Goal: Obtain resource: Download file/media

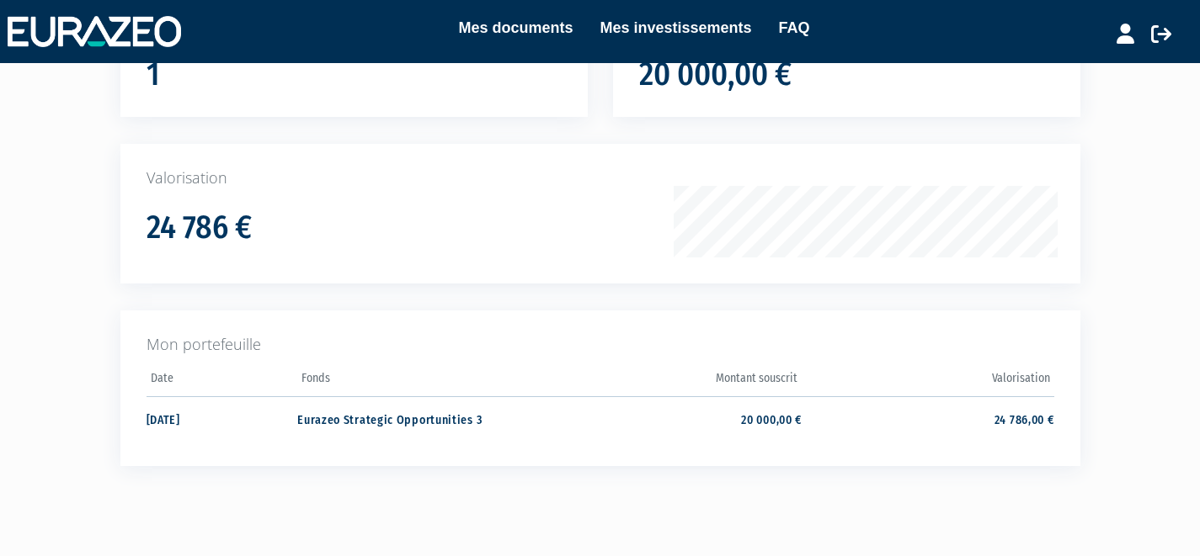
scroll to position [238, 0]
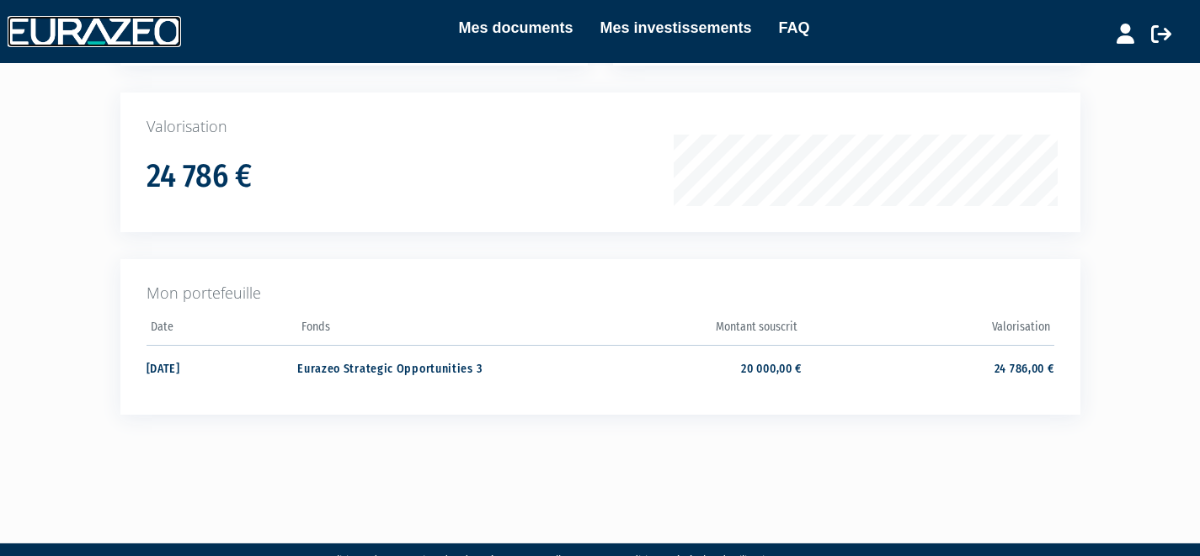
click at [94, 35] on img at bounding box center [94, 31] width 173 height 30
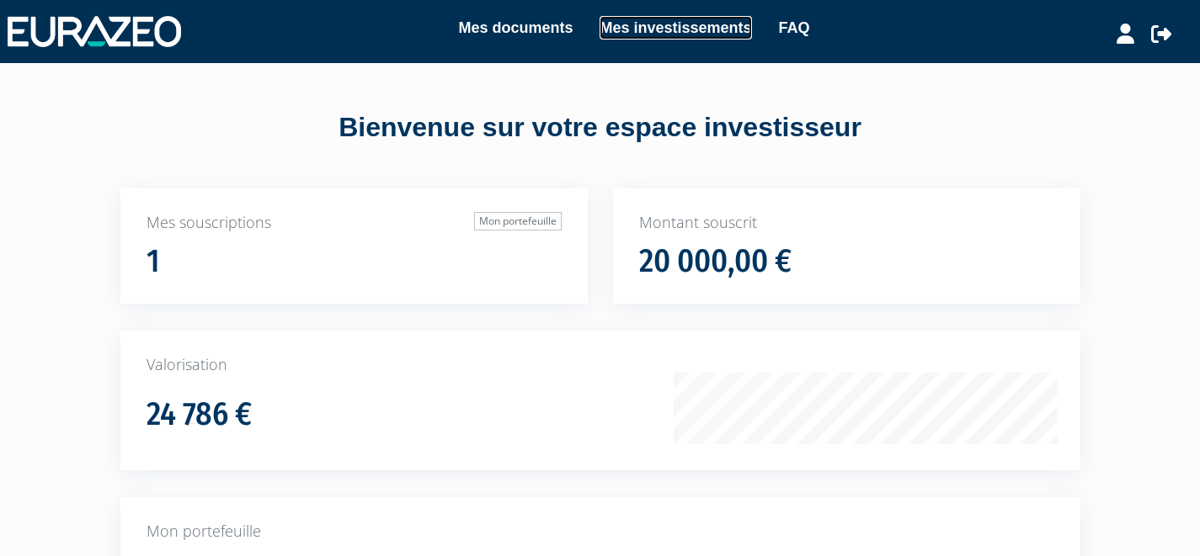
click at [689, 36] on link "Mes investissements" at bounding box center [675, 28] width 152 height 24
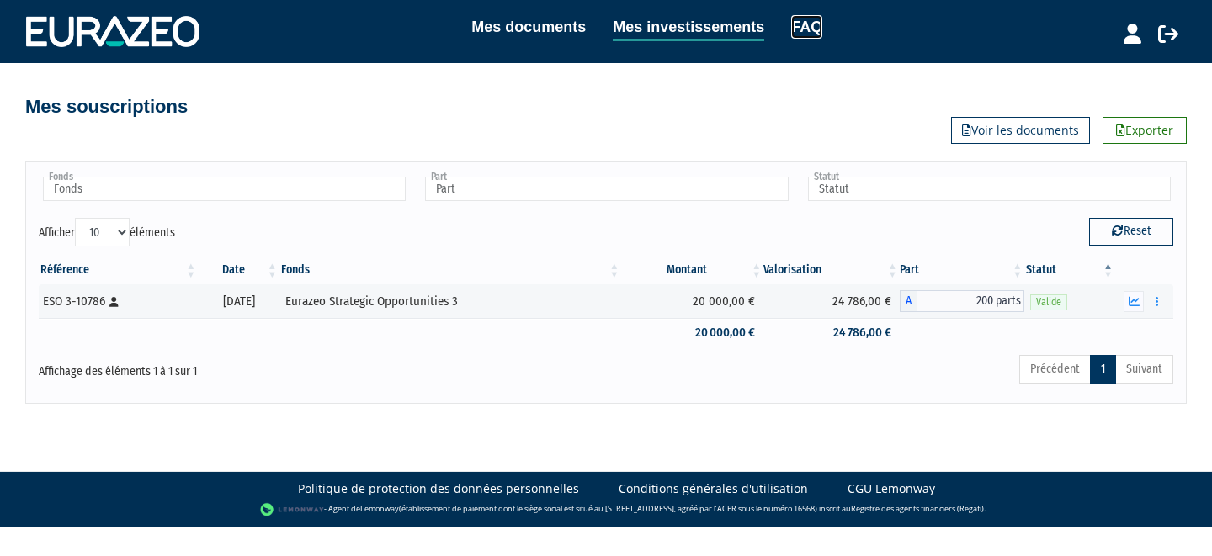
click at [806, 25] on link "FAQ" at bounding box center [806, 27] width 31 height 24
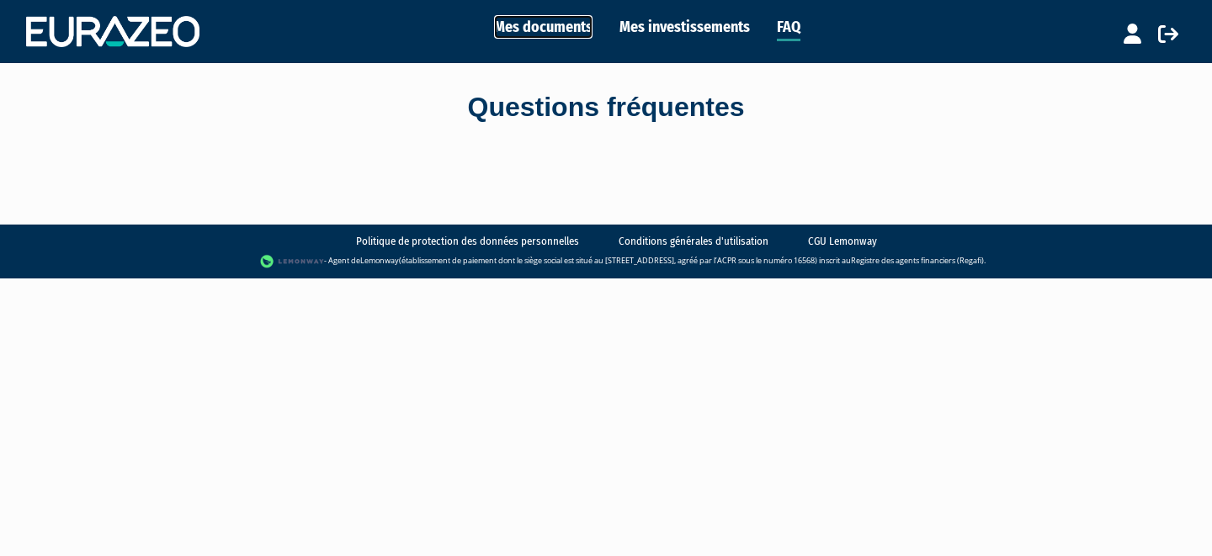
click at [561, 29] on link "Mes documents" at bounding box center [543, 27] width 98 height 24
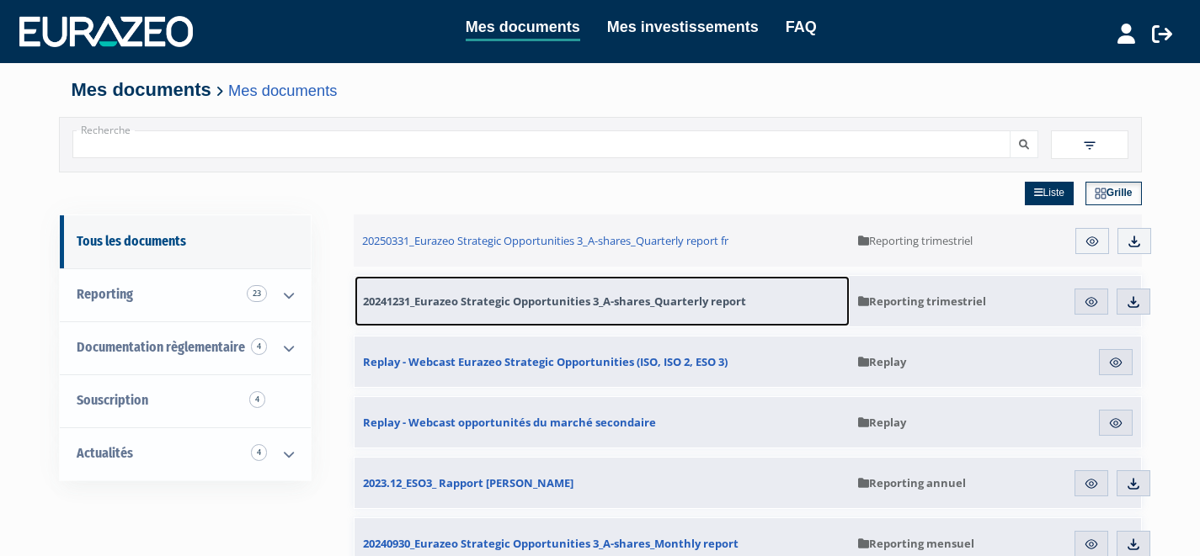
click at [507, 300] on span "20241231_Eurazeo Strategic Opportunities 3_A-shares_Quarterly report" at bounding box center [554, 301] width 383 height 15
